Goal: Task Accomplishment & Management: Use online tool/utility

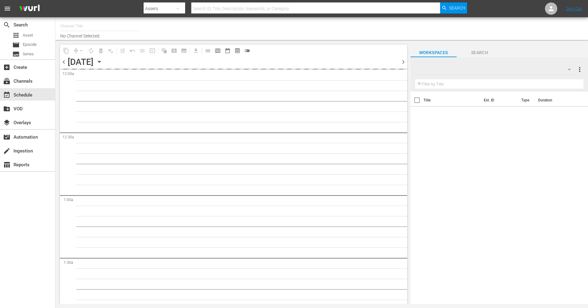
type input "The Film Detective (1847)"
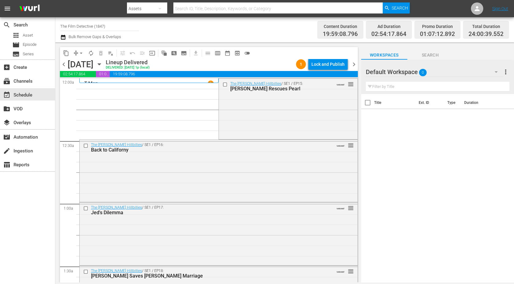
click at [101, 64] on icon "button" at bounding box center [99, 65] width 3 height 2
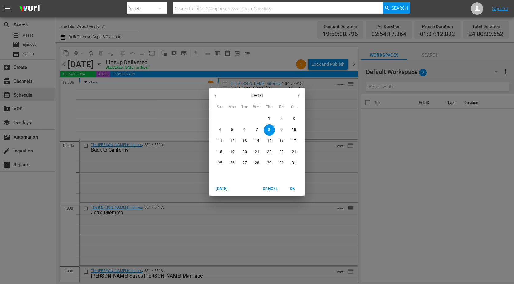
click at [299, 96] on icon "button" at bounding box center [299, 96] width 5 height 5
click at [299, 96] on icon "button" at bounding box center [299, 96] width 2 height 2
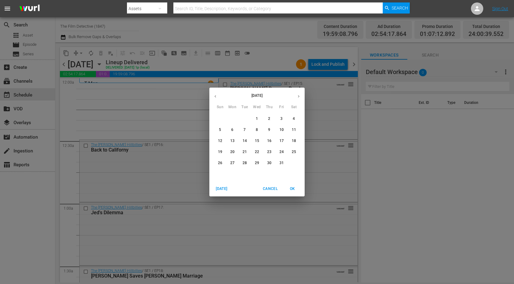
click at [299, 96] on icon "button" at bounding box center [299, 96] width 2 height 2
click at [213, 96] on button "button" at bounding box center [216, 96] width 12 height 12
click at [459, 156] on div "[DATE] Sun Mon Tue Wed Thu Fri Sat 28 29 30 1 2 3 4 5 6 7 8 9 10 11 12 13 14 15…" at bounding box center [257, 142] width 514 height 284
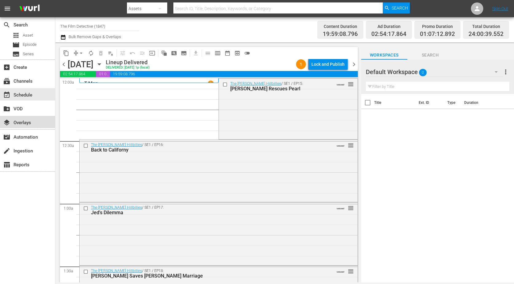
click at [25, 121] on div "layers Overlays" at bounding box center [17, 122] width 34 height 6
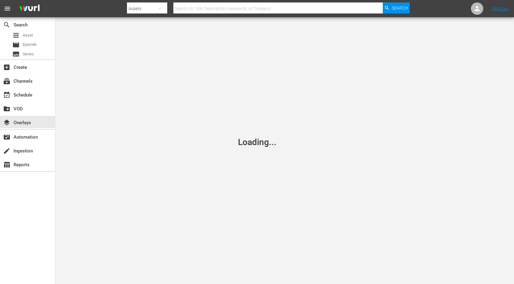
click at [163, 9] on icon "button" at bounding box center [159, 8] width 7 height 7
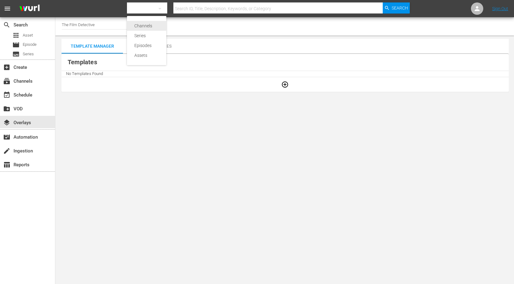
click at [159, 26] on div "Channels" at bounding box center [146, 26] width 25 height 10
click at [285, 84] on icon "button" at bounding box center [285, 84] width 7 height 7
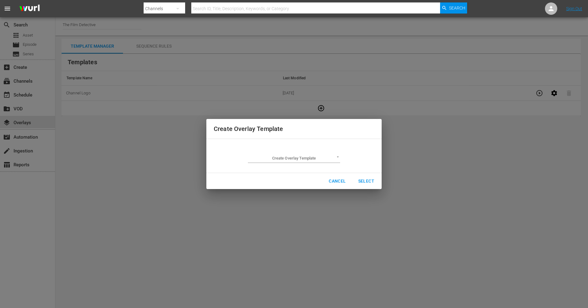
click at [306, 156] on body "menu Search By Channels Search ID, Title, Description, Keywords, or Category Se…" at bounding box center [294, 154] width 588 height 308
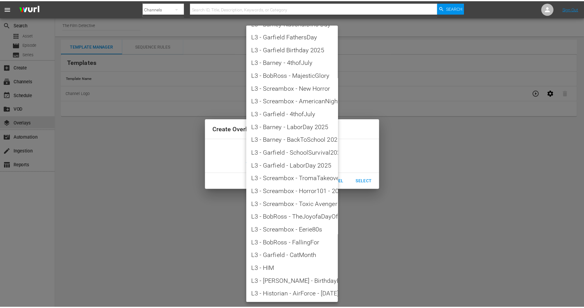
scroll to position [657, 0]
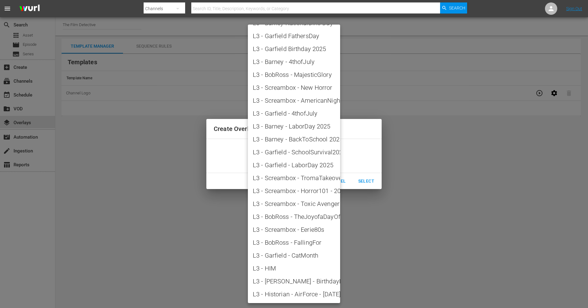
click at [271, 293] on span "L3 - Historian - AirForce - [DATE]" at bounding box center [294, 294] width 82 height 9
type input "L3 - Historian - AirForce - [DATE]"
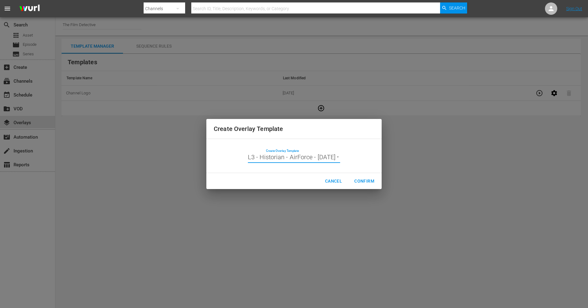
click at [362, 182] on span "Confirm" at bounding box center [364, 182] width 20 height 8
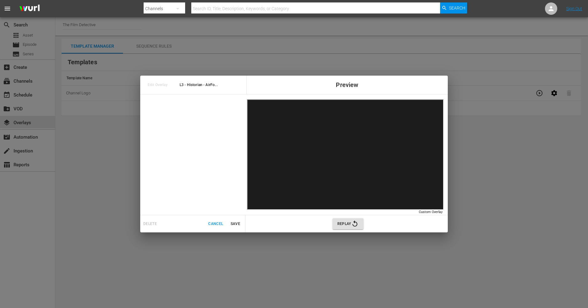
click at [348, 224] on span "Replay" at bounding box center [348, 223] width 21 height 7
click at [156, 90] on div "Edit Overlay L3 - Historian - AirFo..." at bounding box center [193, 85] width 106 height 18
click at [157, 84] on span "Edit Overlay" at bounding box center [159, 85] width 23 height 7
click at [210, 84] on span "L3 - Historian - AirFo..." at bounding box center [214, 85] width 69 height 7
click at [345, 227] on span "Replay" at bounding box center [348, 223] width 21 height 7
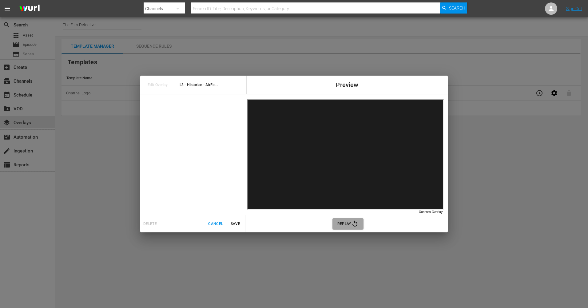
click at [345, 227] on span "Replay" at bounding box center [348, 223] width 21 height 7
click at [342, 222] on span "Replay" at bounding box center [348, 223] width 21 height 7
click at [346, 222] on span "Replay" at bounding box center [348, 223] width 21 height 7
click at [349, 228] on button "Replay" at bounding box center [348, 223] width 31 height 11
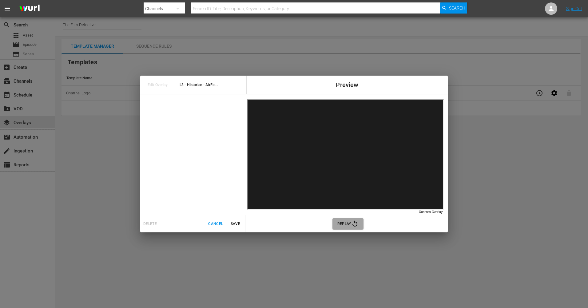
click at [341, 222] on span "Replay" at bounding box center [348, 223] width 21 height 7
click at [342, 222] on span "Replay" at bounding box center [348, 223] width 21 height 7
click at [214, 222] on span "Cancel" at bounding box center [215, 224] width 15 height 6
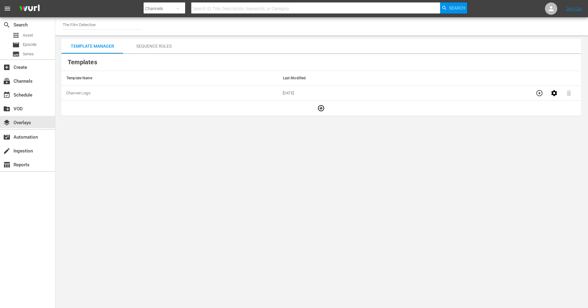
click at [214, 222] on body "menu Search By Channels Search ID, Title, Description, Keywords, or Category Se…" at bounding box center [294, 154] width 588 height 308
click at [537, 95] on icon "button" at bounding box center [540, 93] width 6 height 6
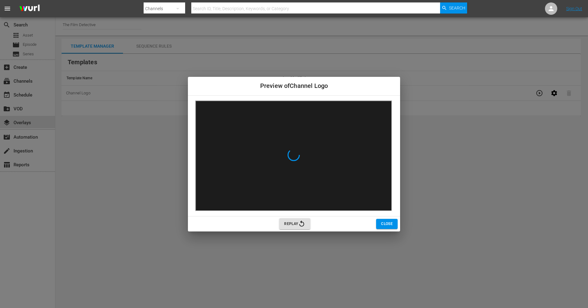
click at [386, 226] on span "Close" at bounding box center [387, 224] width 12 height 6
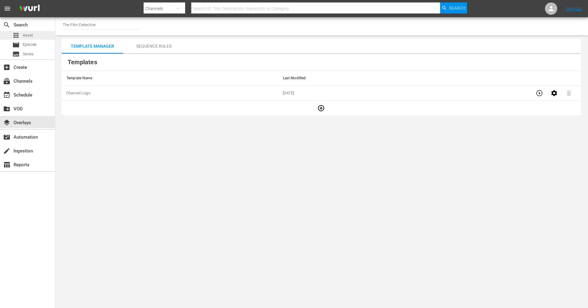
click at [25, 32] on span "Asset" at bounding box center [28, 35] width 10 height 6
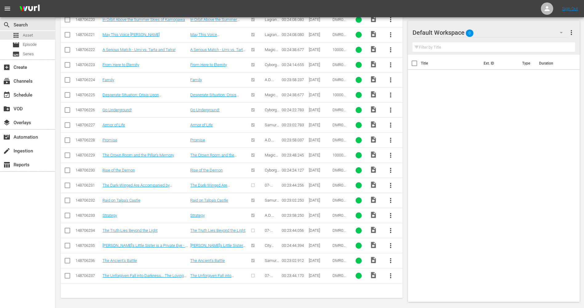
scroll to position [209, 0]
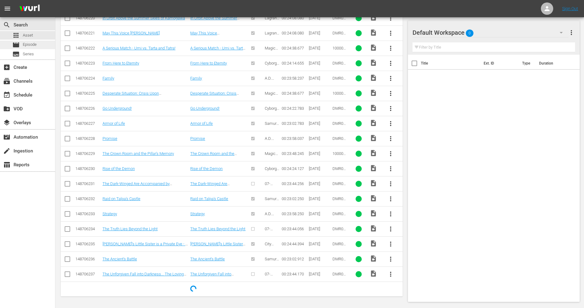
click at [22, 44] on div "movie Episode" at bounding box center [24, 45] width 24 height 9
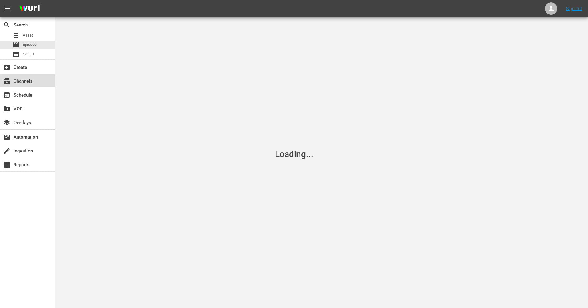
click at [33, 83] on div "subscriptions Channels" at bounding box center [17, 81] width 34 height 6
